Goal: Task Accomplishment & Management: Manage account settings

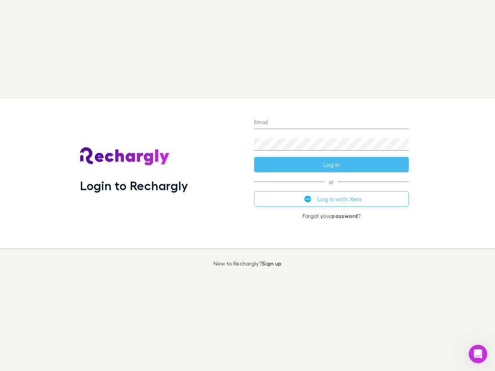
click at [248, 186] on div "Login to Rechargly" at bounding box center [161, 173] width 174 height 150
click at [332, 123] on input "Email" at bounding box center [331, 123] width 155 height 12
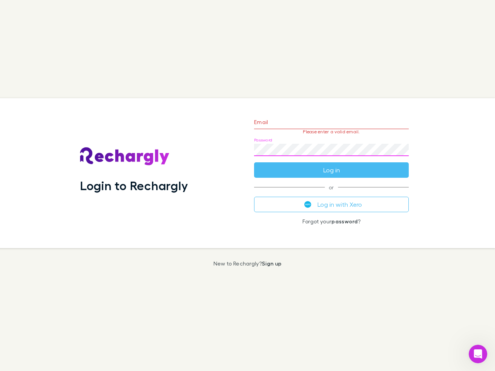
click at [332, 165] on form "Email Please enter a valid email. Password Log in" at bounding box center [331, 144] width 155 height 67
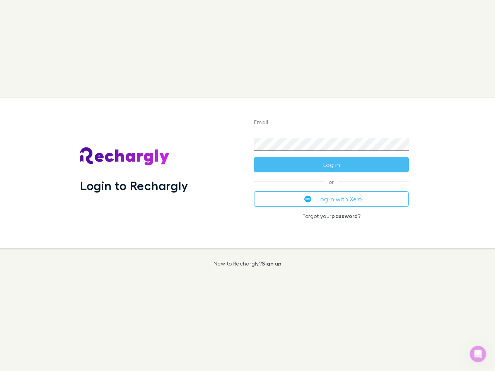
click at [248, 186] on div "Login to Rechargly" at bounding box center [161, 173] width 174 height 150
